Goal: Check status: Check status

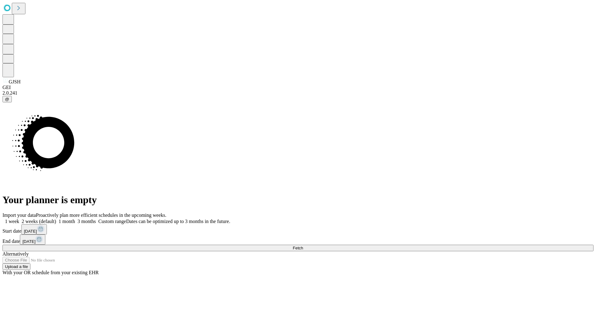
click at [303, 246] on span "Fetch" at bounding box center [298, 248] width 10 height 5
